Goal: Check status: Check status

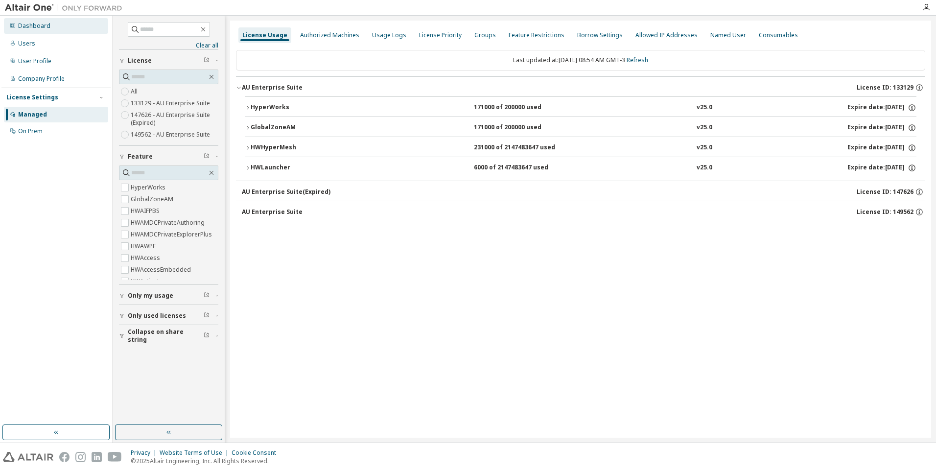
click at [39, 28] on div "Dashboard" at bounding box center [34, 26] width 32 height 8
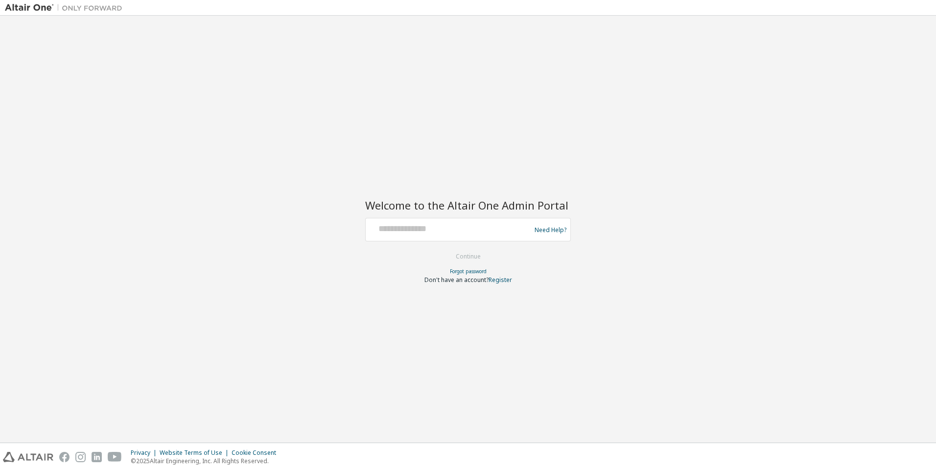
click at [408, 236] on div at bounding box center [450, 229] width 160 height 19
click at [410, 233] on input "text" at bounding box center [450, 227] width 160 height 14
paste input "**********"
type input "**********"
click at [445, 249] on button "Continue" at bounding box center [468, 256] width 46 height 15
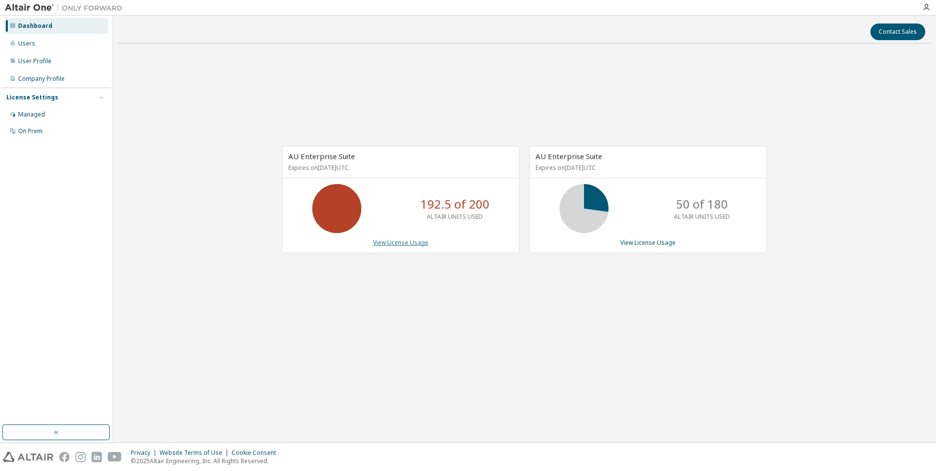
click at [407, 243] on link "View License Usage" at bounding box center [400, 242] width 55 height 8
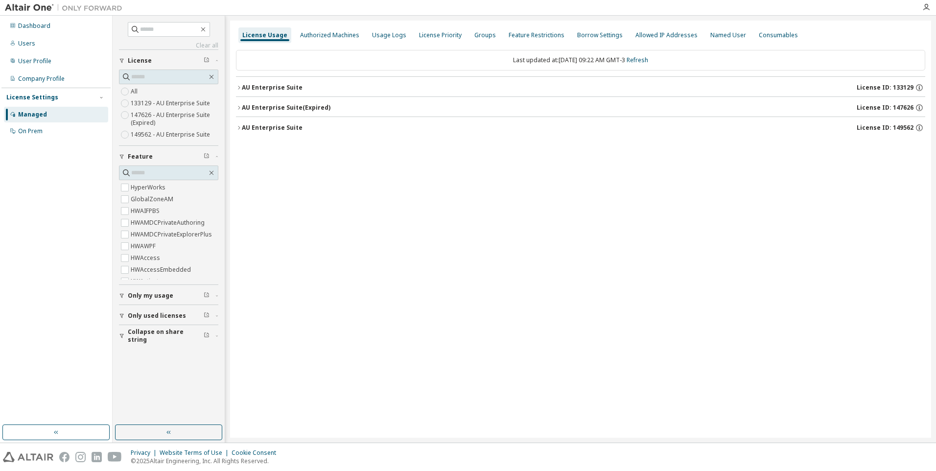
click at [266, 87] on div "AU Enterprise Suite" at bounding box center [272, 88] width 61 height 8
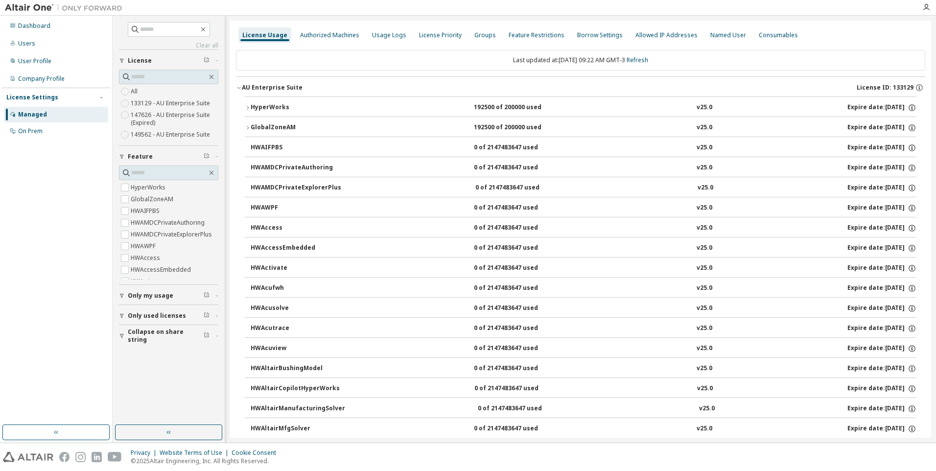
click at [182, 313] on div "Only used licenses" at bounding box center [172, 316] width 88 height 8
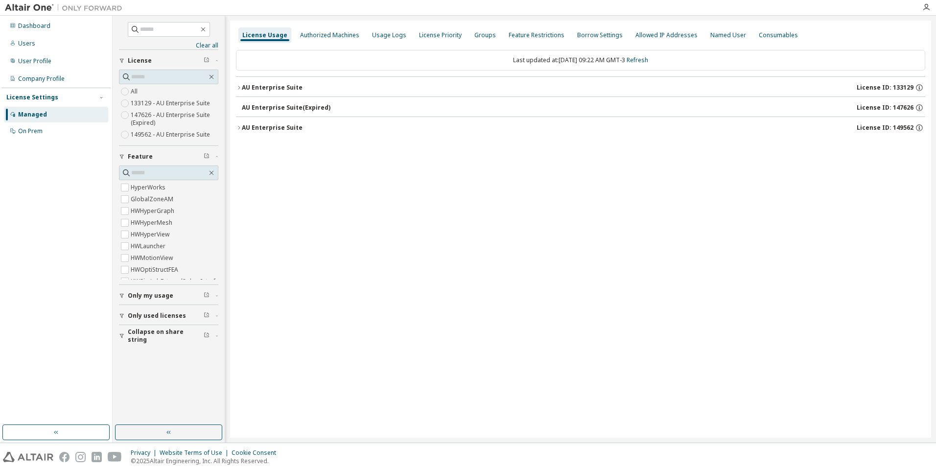
click at [268, 84] on div "AU Enterprise Suite" at bounding box center [272, 88] width 61 height 8
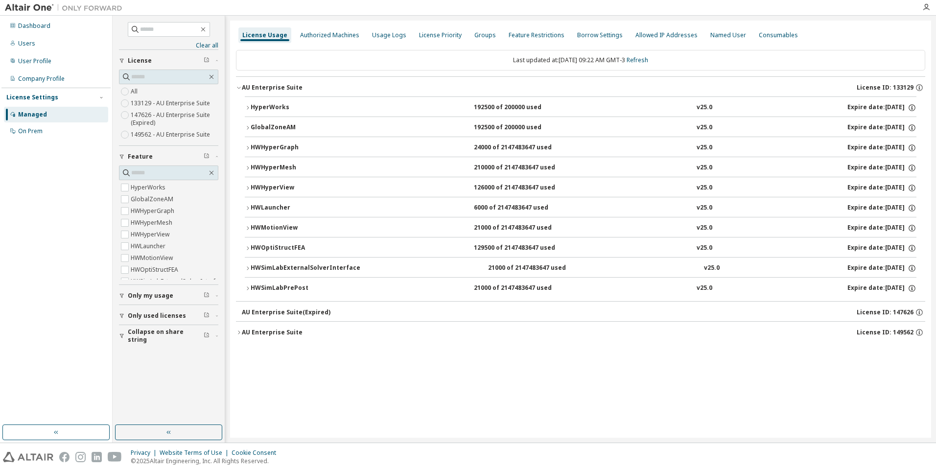
click at [291, 268] on div "HWSimLabExternalSolverInterface" at bounding box center [306, 268] width 110 height 9
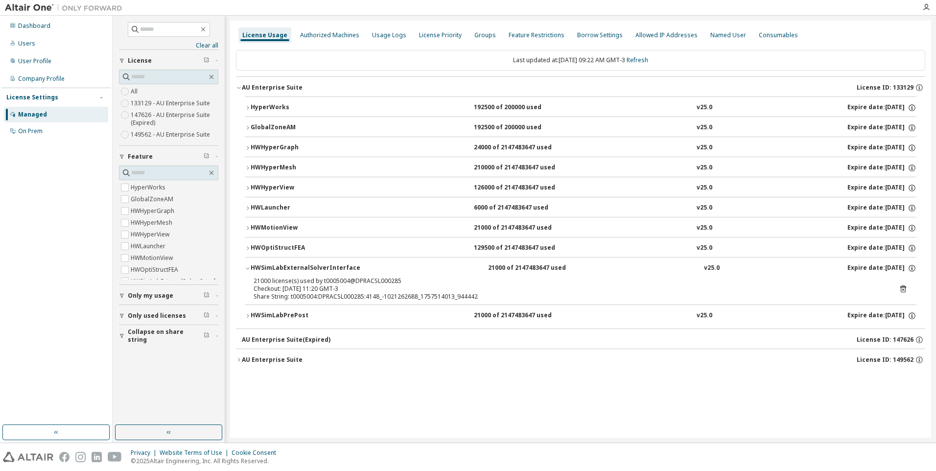
click at [288, 238] on button "HWOptiStructFEA 129500 of 2147483647 used v25.0 Expire date: 2025-12-09" at bounding box center [581, 248] width 672 height 22
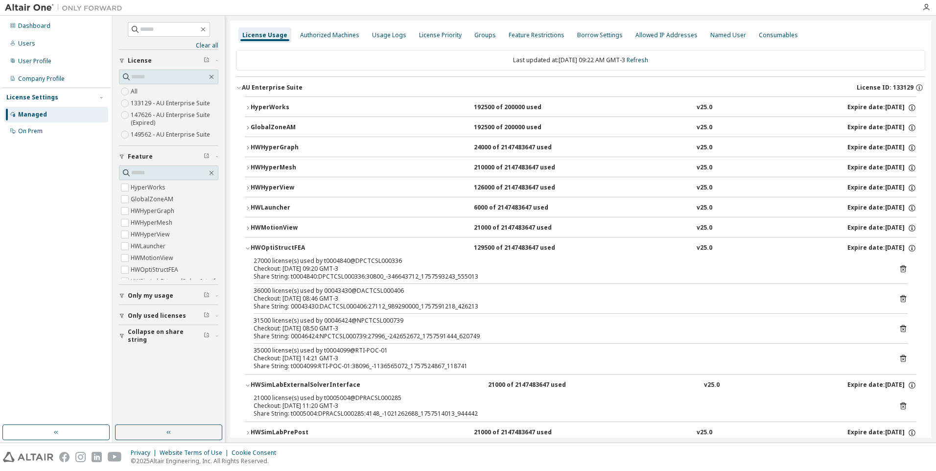
click at [899, 329] on icon at bounding box center [903, 328] width 9 height 9
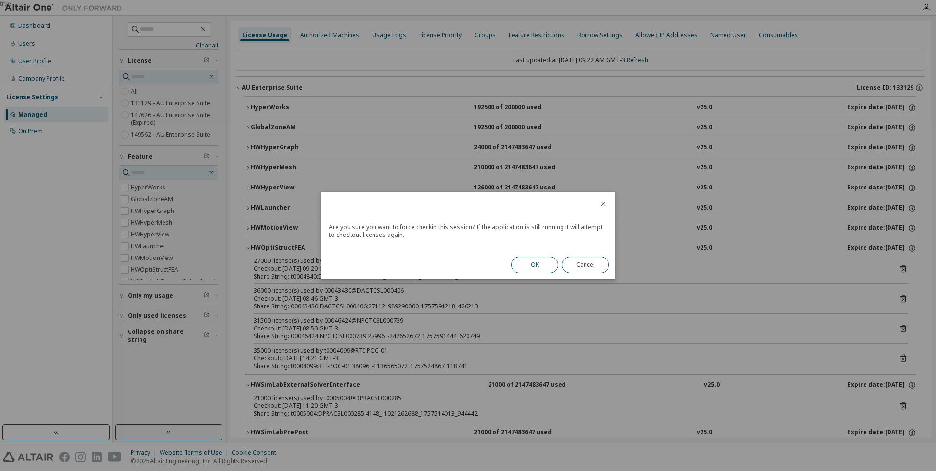
click at [528, 262] on button "OK" at bounding box center [534, 265] width 47 height 17
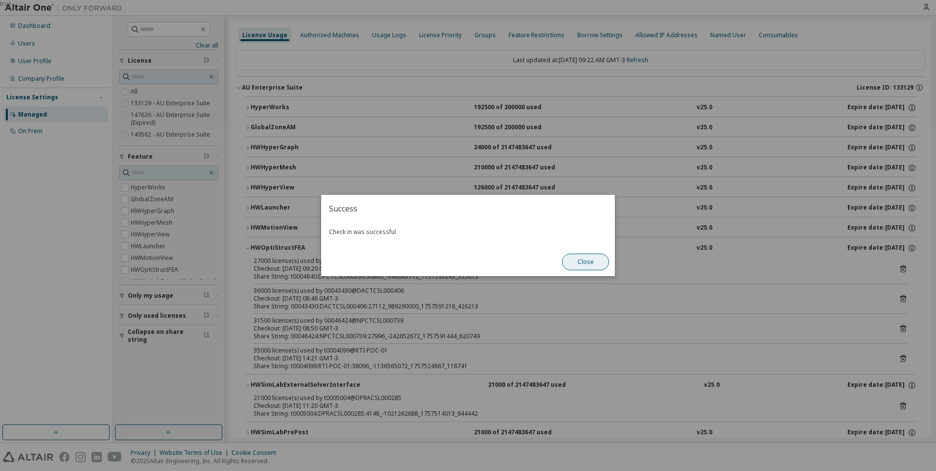
click at [585, 265] on button "Close" at bounding box center [585, 262] width 47 height 17
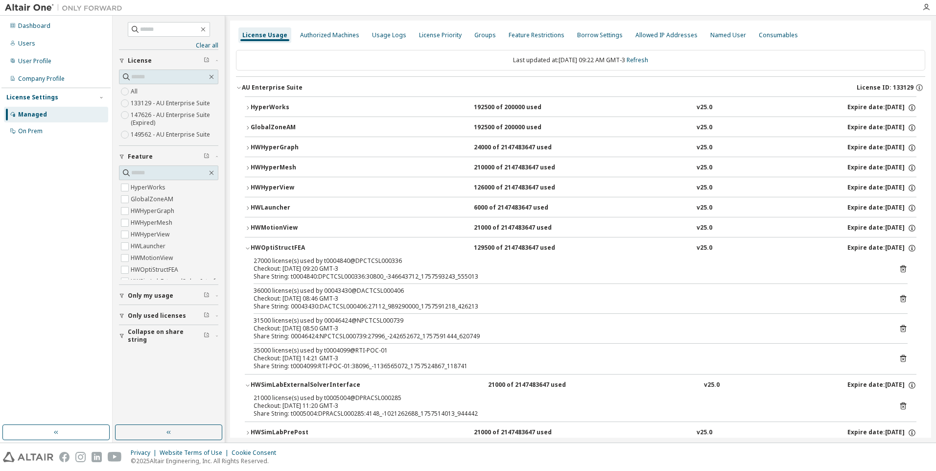
click at [900, 357] on icon at bounding box center [903, 358] width 6 height 7
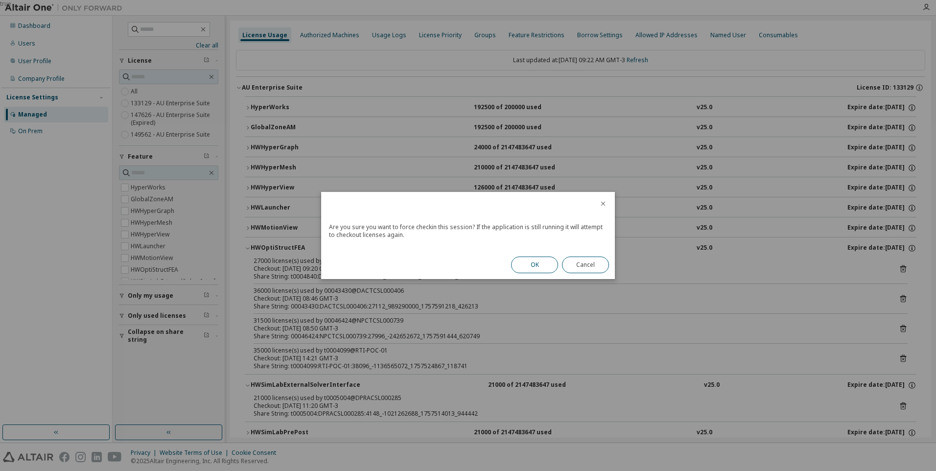
click at [530, 259] on button "OK" at bounding box center [534, 265] width 47 height 17
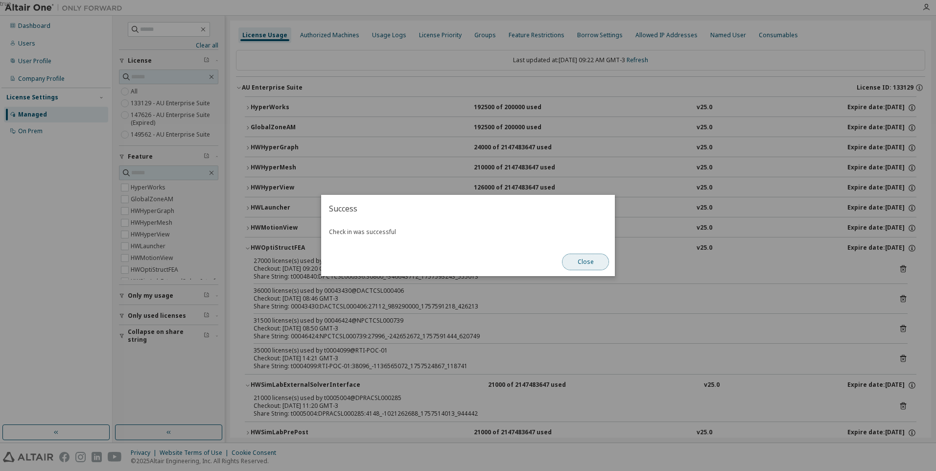
click at [571, 259] on button "Close" at bounding box center [585, 262] width 47 height 17
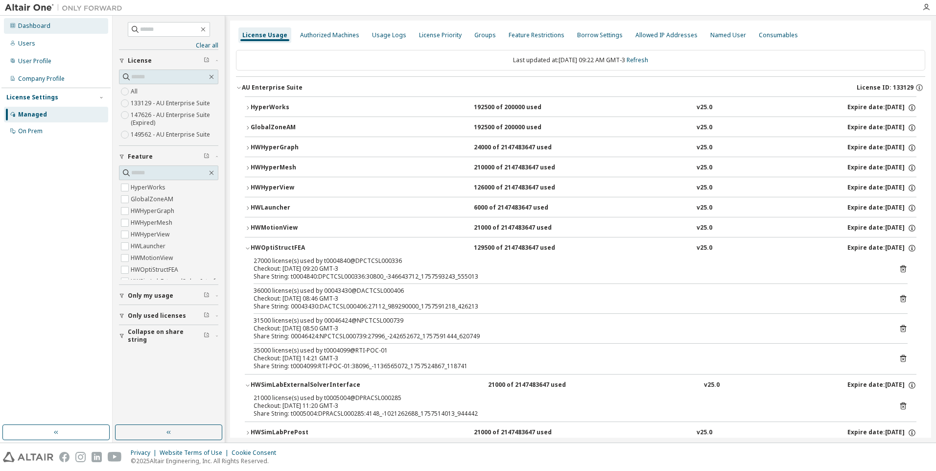
click at [36, 25] on div "Dashboard" at bounding box center [34, 26] width 32 height 8
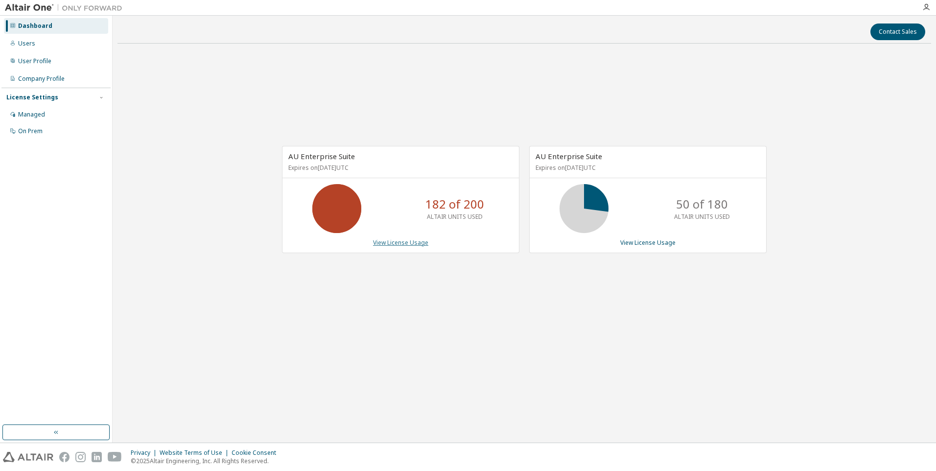
click at [412, 246] on link "View License Usage" at bounding box center [400, 242] width 55 height 8
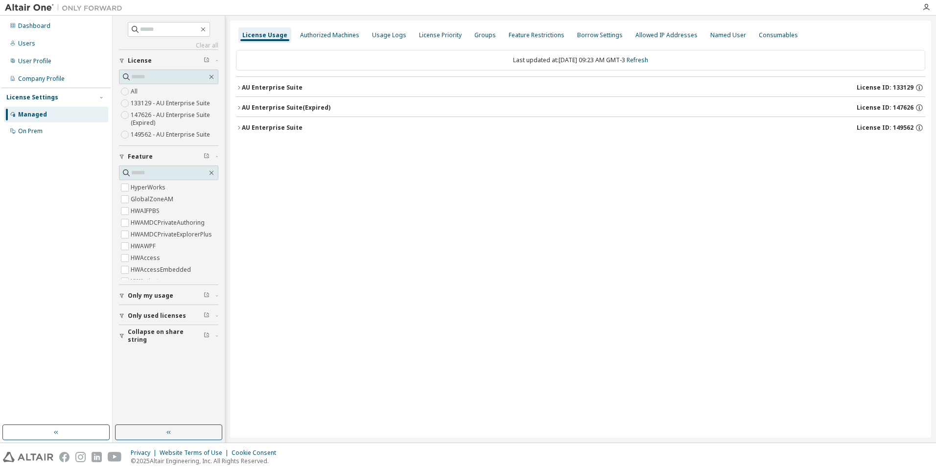
click at [286, 89] on div "AU Enterprise Suite" at bounding box center [272, 88] width 61 height 8
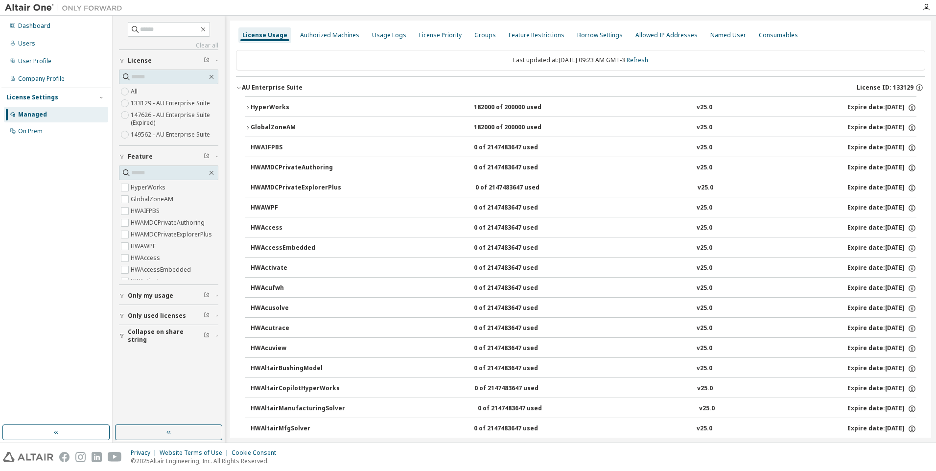
click at [152, 319] on span "Only used licenses" at bounding box center [157, 316] width 58 height 8
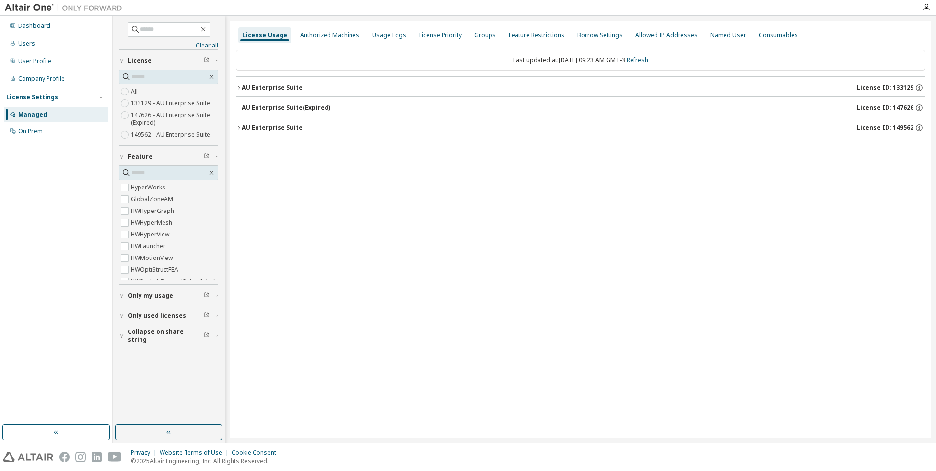
click at [280, 90] on div "AU Enterprise Suite" at bounding box center [272, 88] width 61 height 8
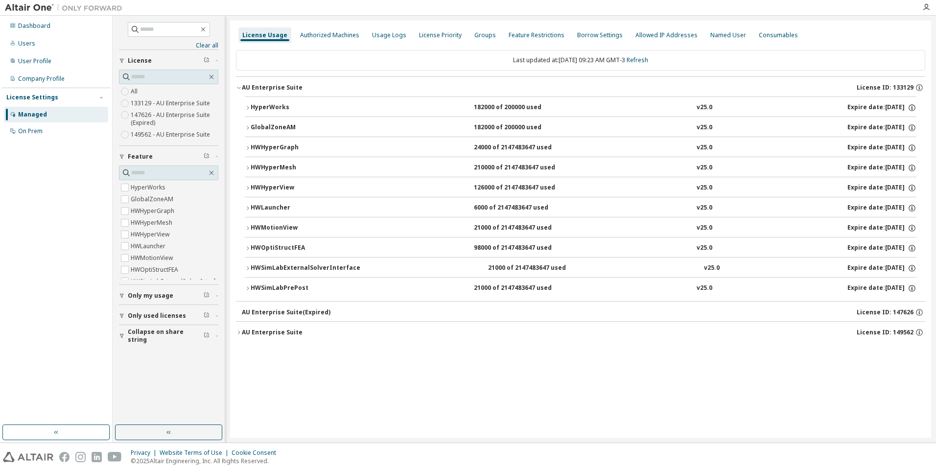
click at [293, 250] on div "HWOptiStructFEA" at bounding box center [295, 248] width 88 height 9
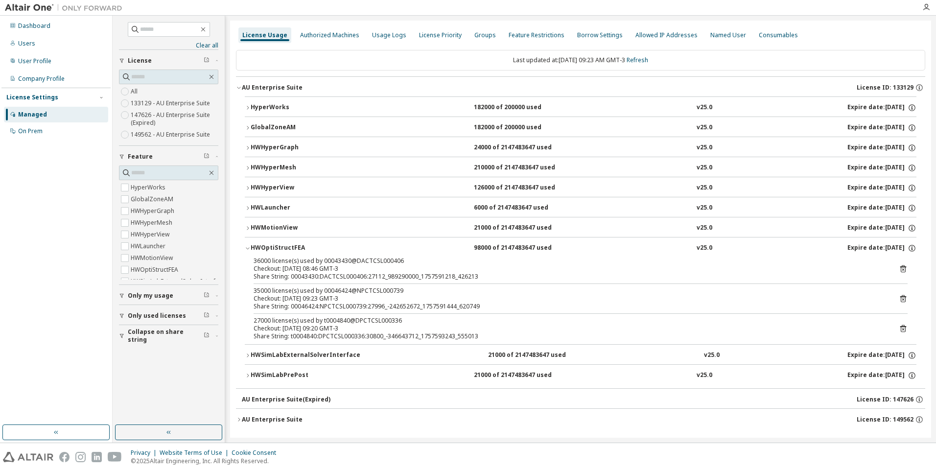
click at [899, 299] on icon at bounding box center [903, 298] width 9 height 9
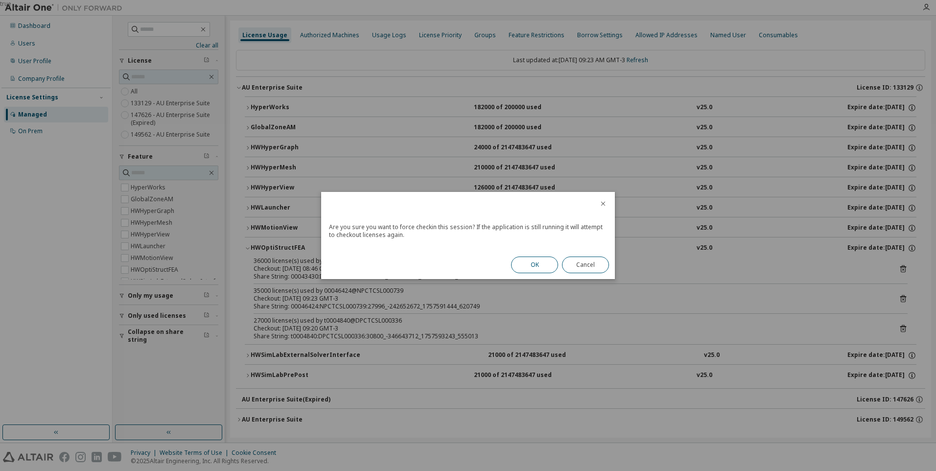
click at [538, 262] on button "OK" at bounding box center [534, 265] width 47 height 17
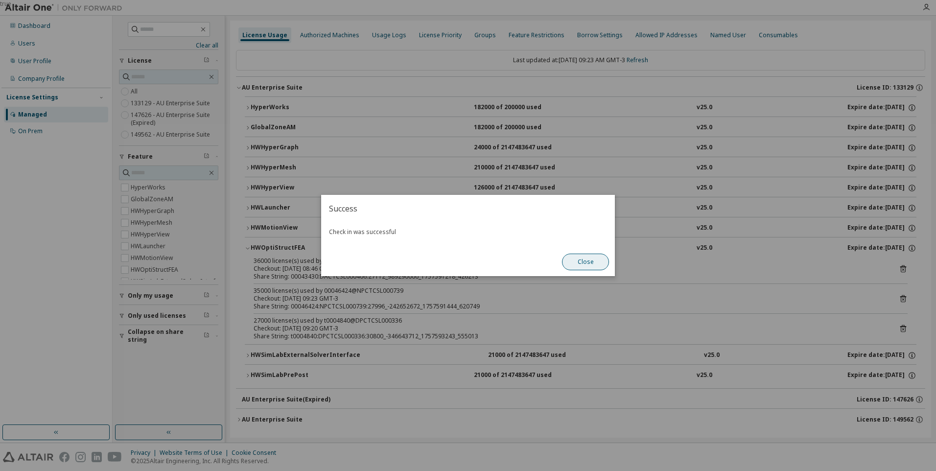
click at [597, 264] on button "Close" at bounding box center [585, 262] width 47 height 17
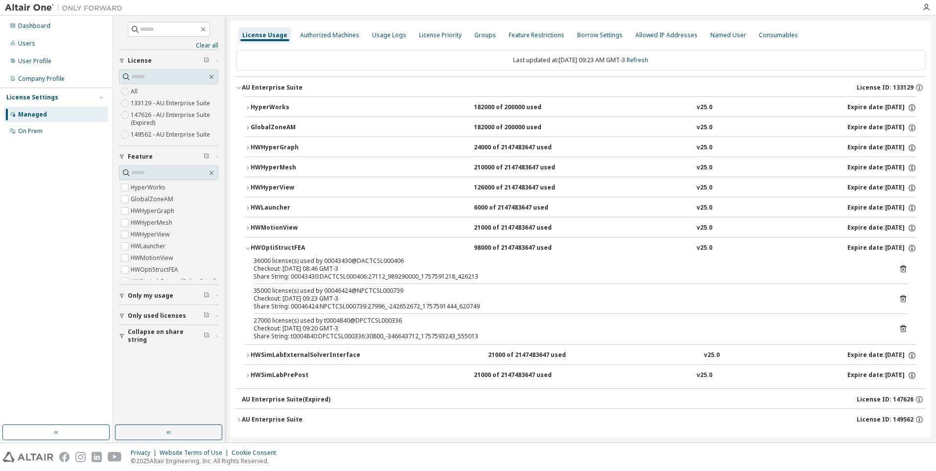
click at [901, 267] on icon at bounding box center [903, 268] width 6 height 7
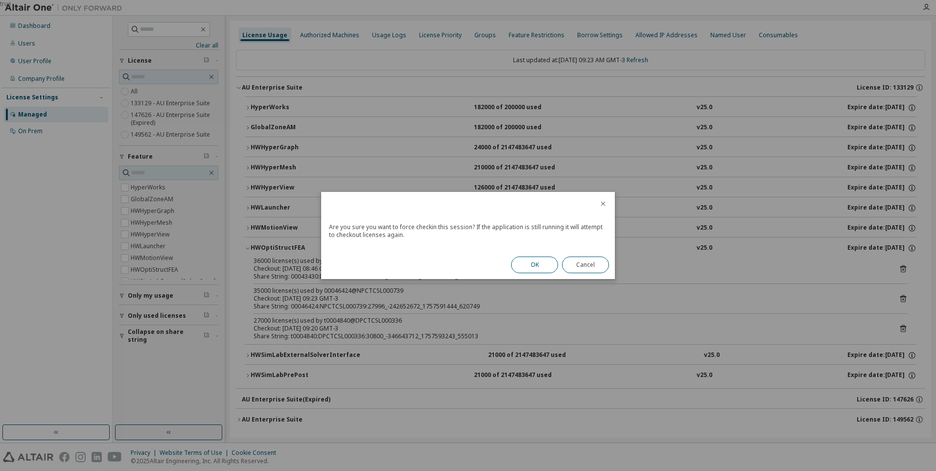
click at [537, 262] on button "OK" at bounding box center [534, 265] width 47 height 17
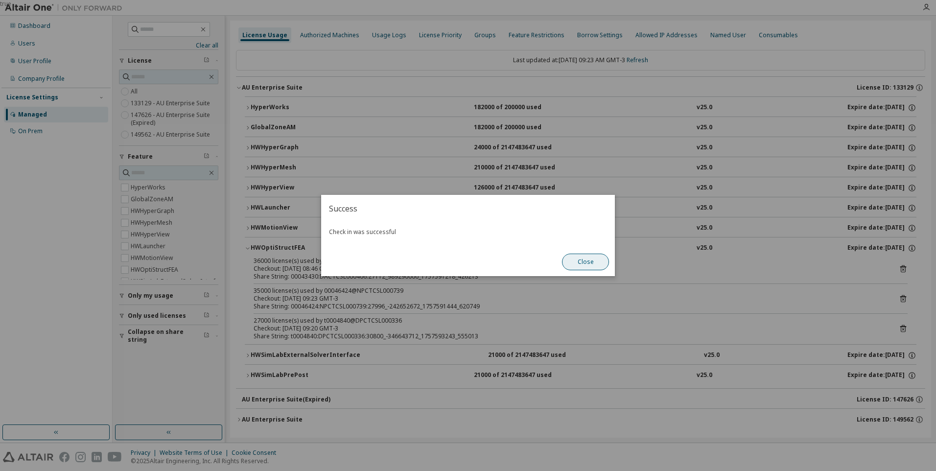
click at [591, 263] on button "Close" at bounding box center [585, 262] width 47 height 17
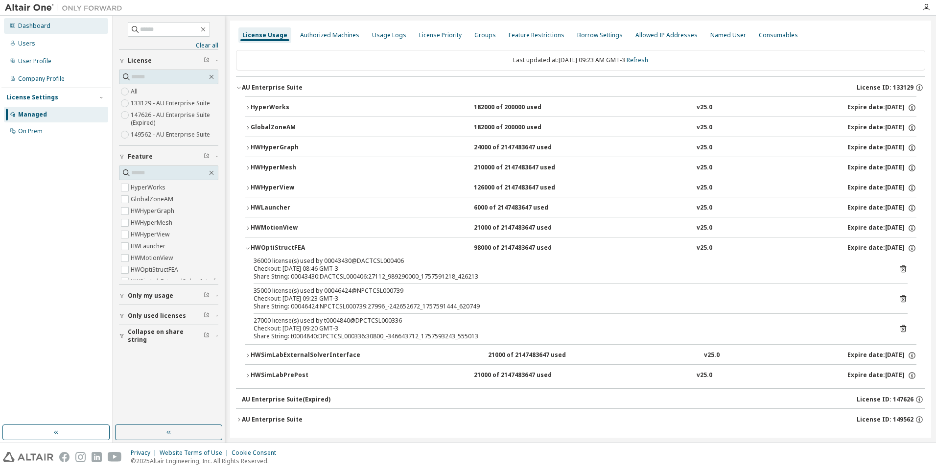
click at [30, 30] on div "Dashboard" at bounding box center [56, 26] width 104 height 16
